Goal: Information Seeking & Learning: Check status

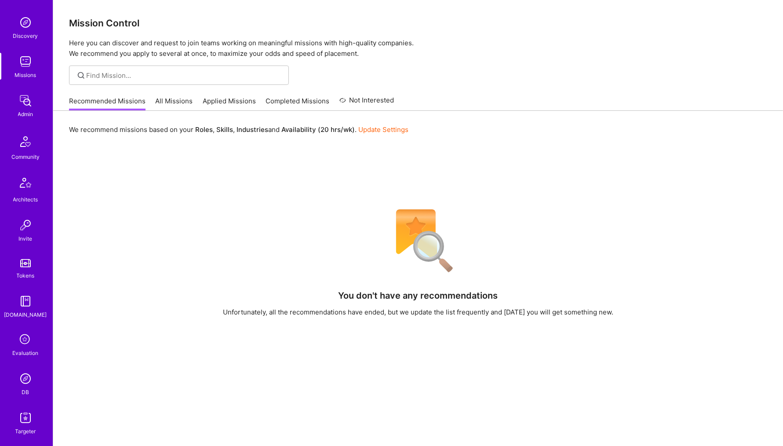
scroll to position [146, 0]
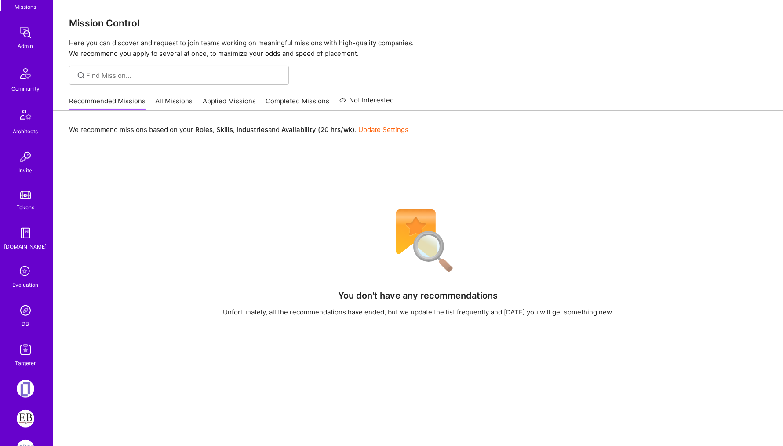
click at [26, 312] on img at bounding box center [26, 311] width 18 height 18
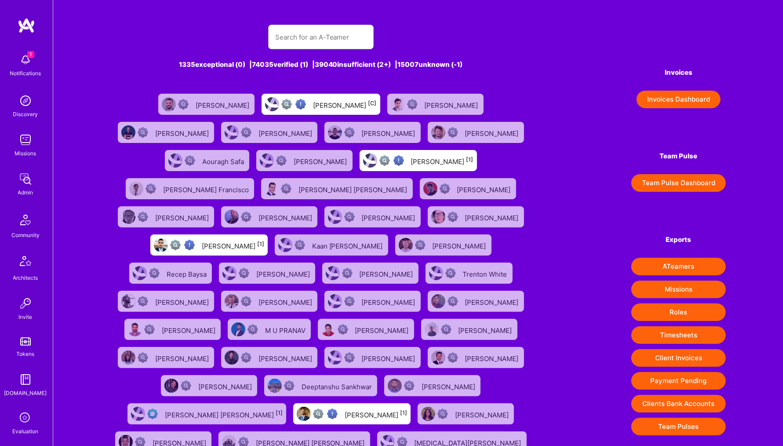
click at [341, 25] on div at bounding box center [321, 37] width 106 height 25
click at [336, 38] on input "text" at bounding box center [320, 37] width 91 height 22
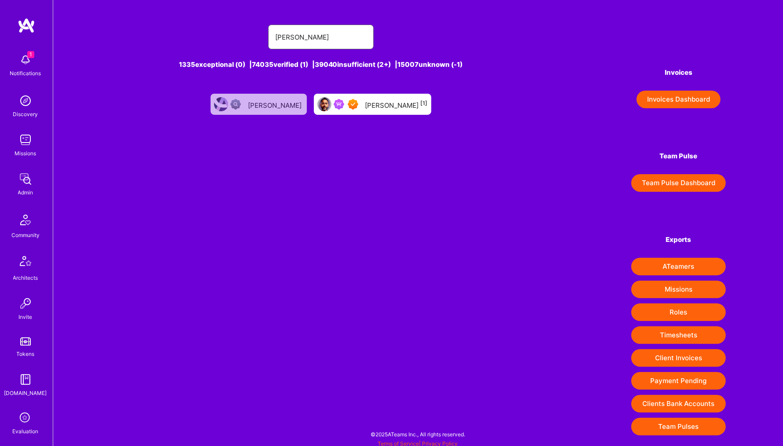
type input "[PERSON_NAME]"
click at [378, 106] on div "[PERSON_NAME] [1]" at bounding box center [397, 104] width 62 height 11
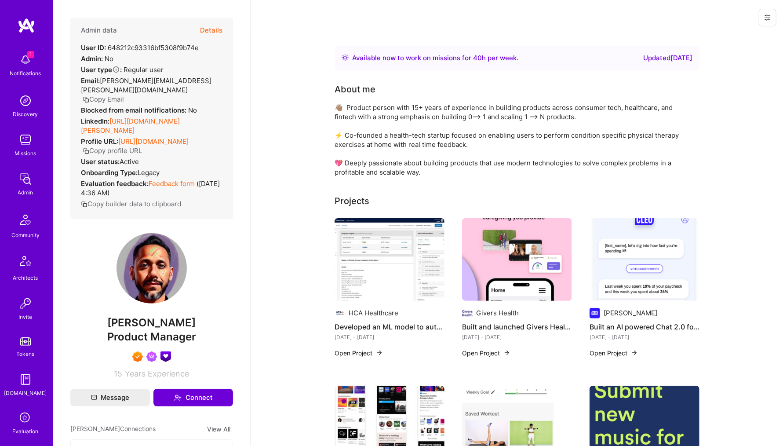
click at [212, 29] on button "Details" at bounding box center [211, 31] width 22 height 26
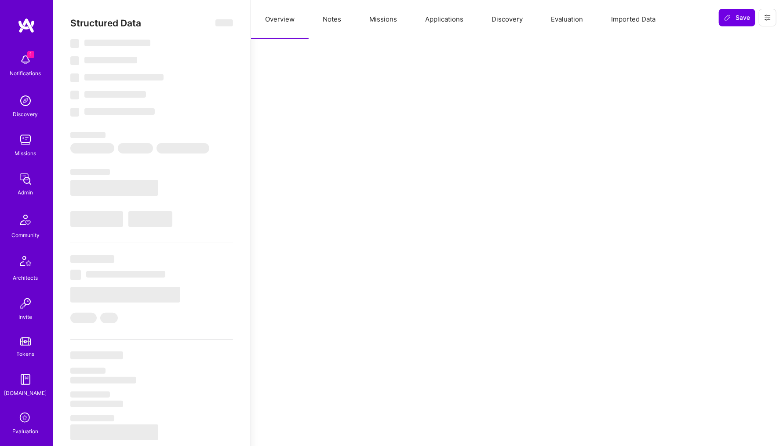
click at [376, 21] on button "Missions" at bounding box center [383, 19] width 56 height 39
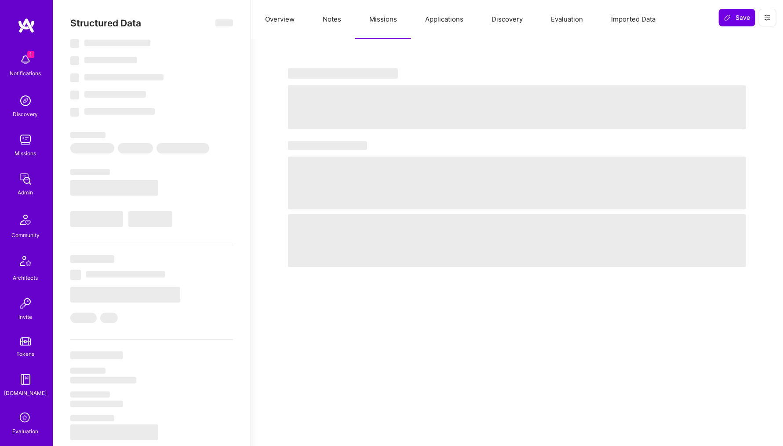
select select "Right Now"
select select "7"
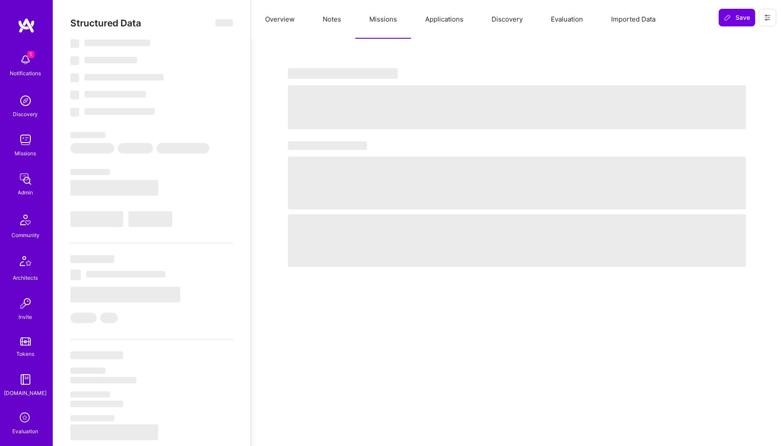
select select "US"
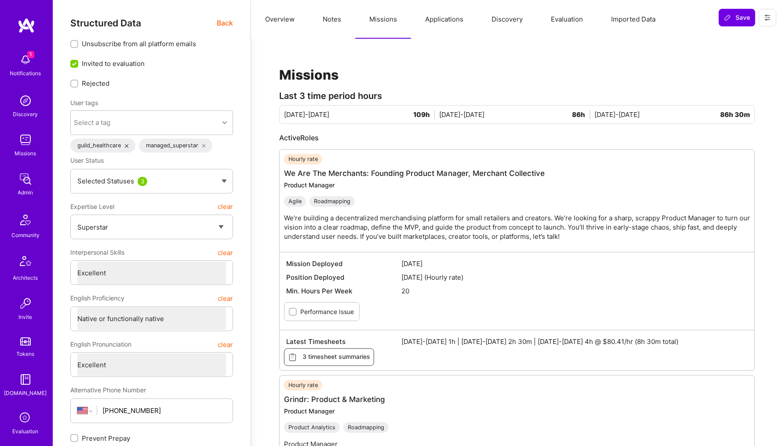
click at [439, 19] on button "Applications" at bounding box center [444, 19] width 66 height 39
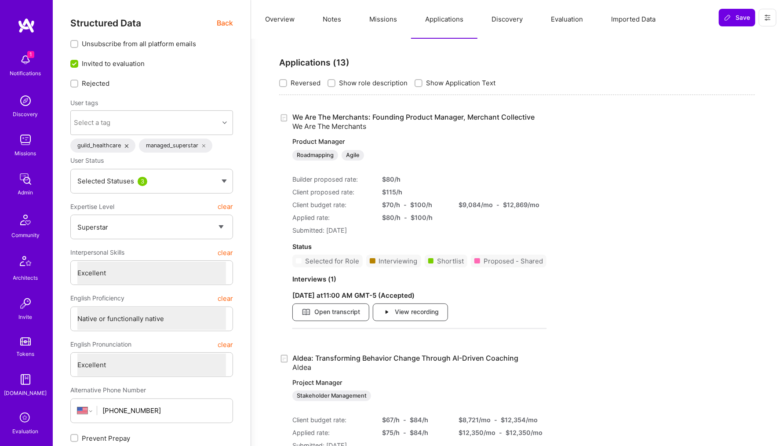
click at [378, 15] on button "Missions" at bounding box center [383, 19] width 56 height 39
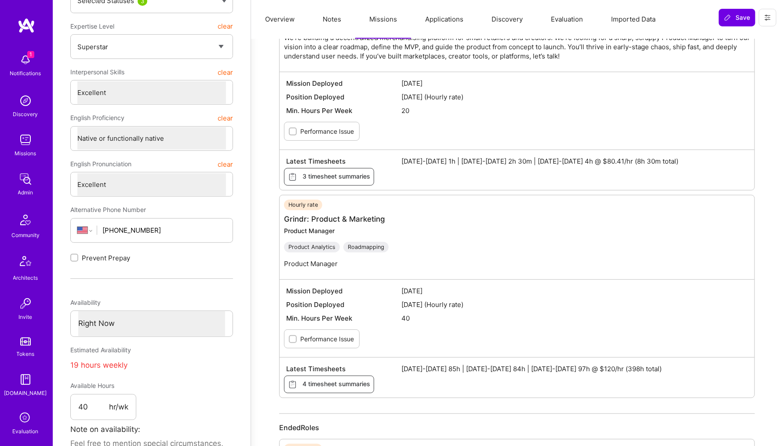
scroll to position [182, 0]
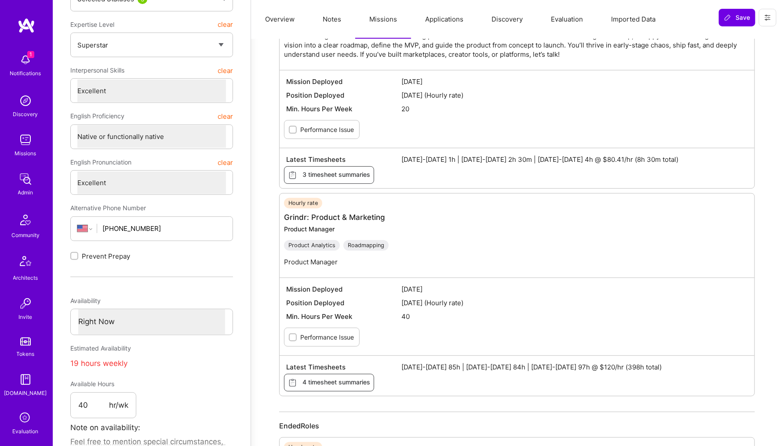
drag, startPoint x: 607, startPoint y: 389, endPoint x: 642, endPoint y: 390, distance: 35.2
click at [642, 372] on span "[DATE]-[DATE] 85h | [DATE]-[DATE] 84h | [DATE]-[DATE] 97h @ $120/hr (398h total)" at bounding box center [575, 366] width 347 height 9
drag, startPoint x: 594, startPoint y: 380, endPoint x: 649, endPoint y: 391, distance: 56.0
click at [649, 374] on div "Latest Timesheets [DATE]-[DATE] 85h | [DATE]-[DATE] 84h | [DATE]-[DATE] 97h @ $…" at bounding box center [517, 367] width 466 height 14
click at [671, 372] on span "[DATE]-[DATE] 85h | [DATE]-[DATE] 84h | [DATE]-[DATE] 97h @ $120/hr (398h total)" at bounding box center [575, 366] width 347 height 9
